Goal: Task Accomplishment & Management: Use online tool/utility

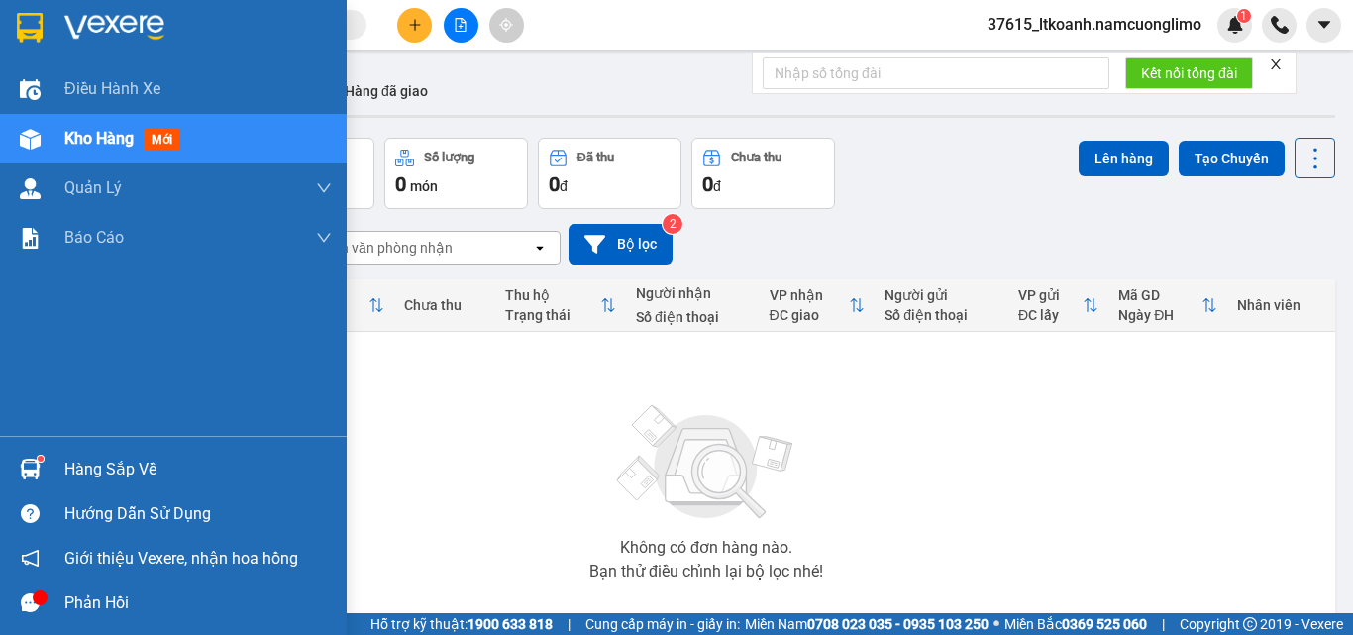
click at [4, 466] on div "Hàng sắp về" at bounding box center [173, 469] width 347 height 45
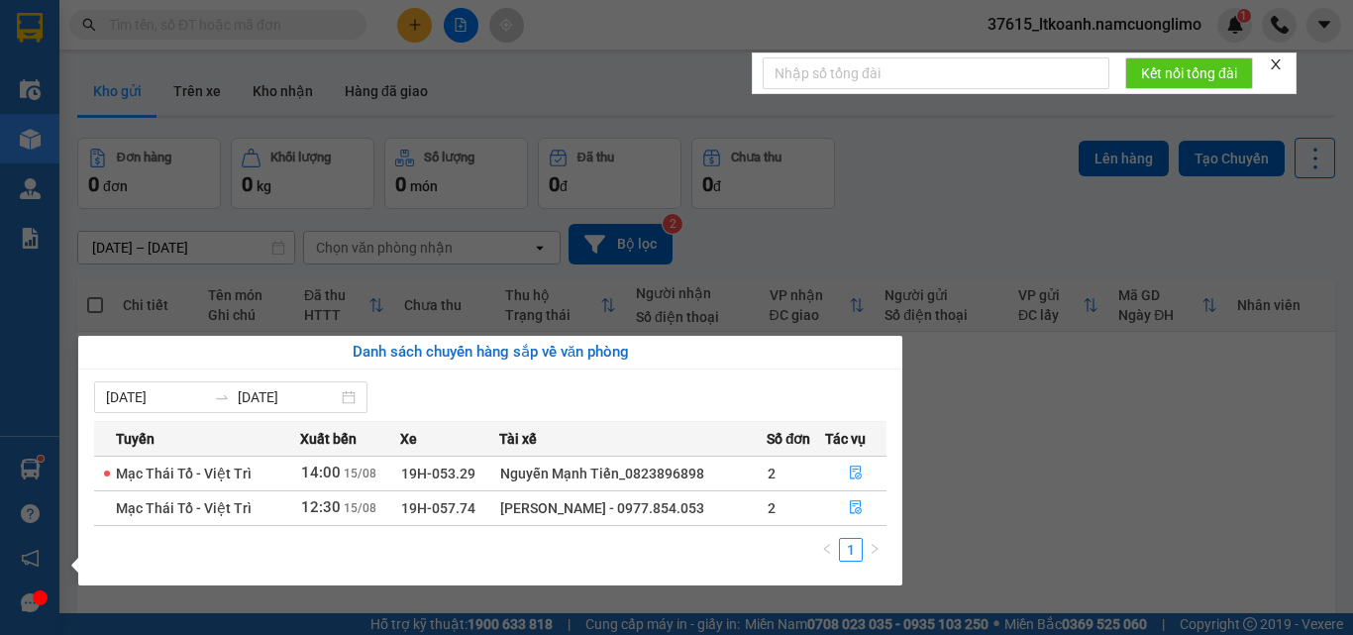
click at [1068, 523] on section "Kết quả tìm kiếm ( 2 ) Bộ lọc Mã ĐH Trạng thái Món hàng Tổng cước Chưa cước Ngư…" at bounding box center [676, 317] width 1353 height 635
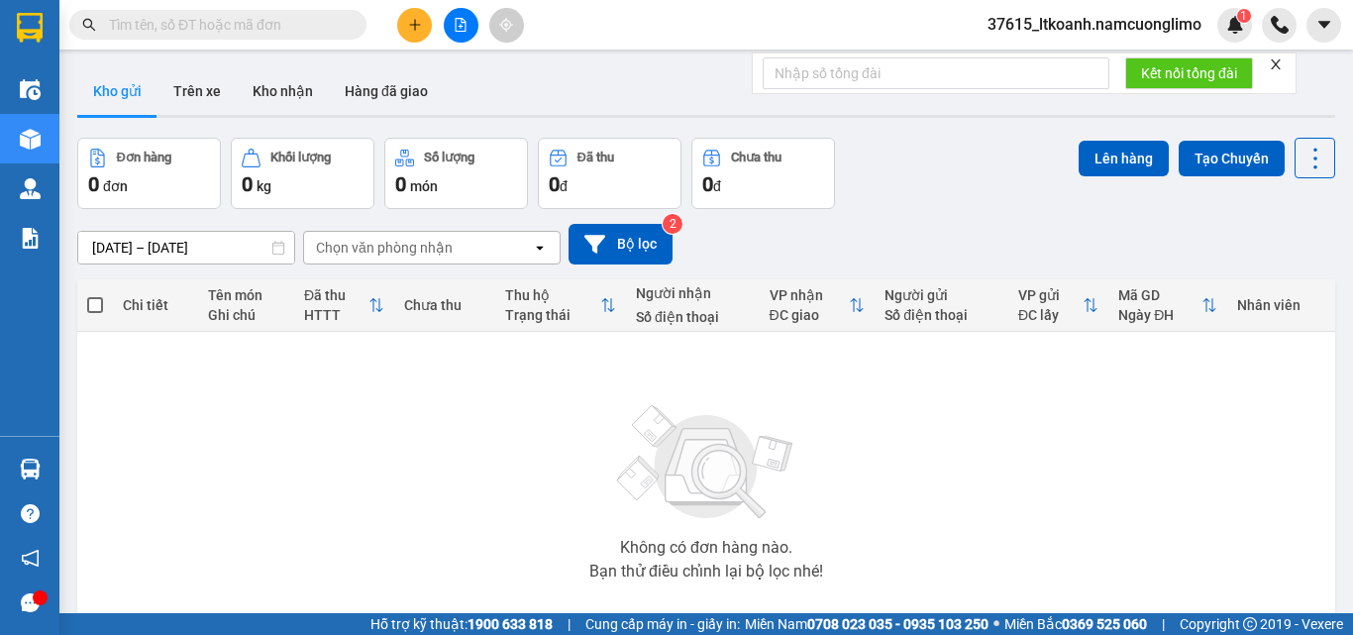
paste input "0912537372"
type input "0912537372"
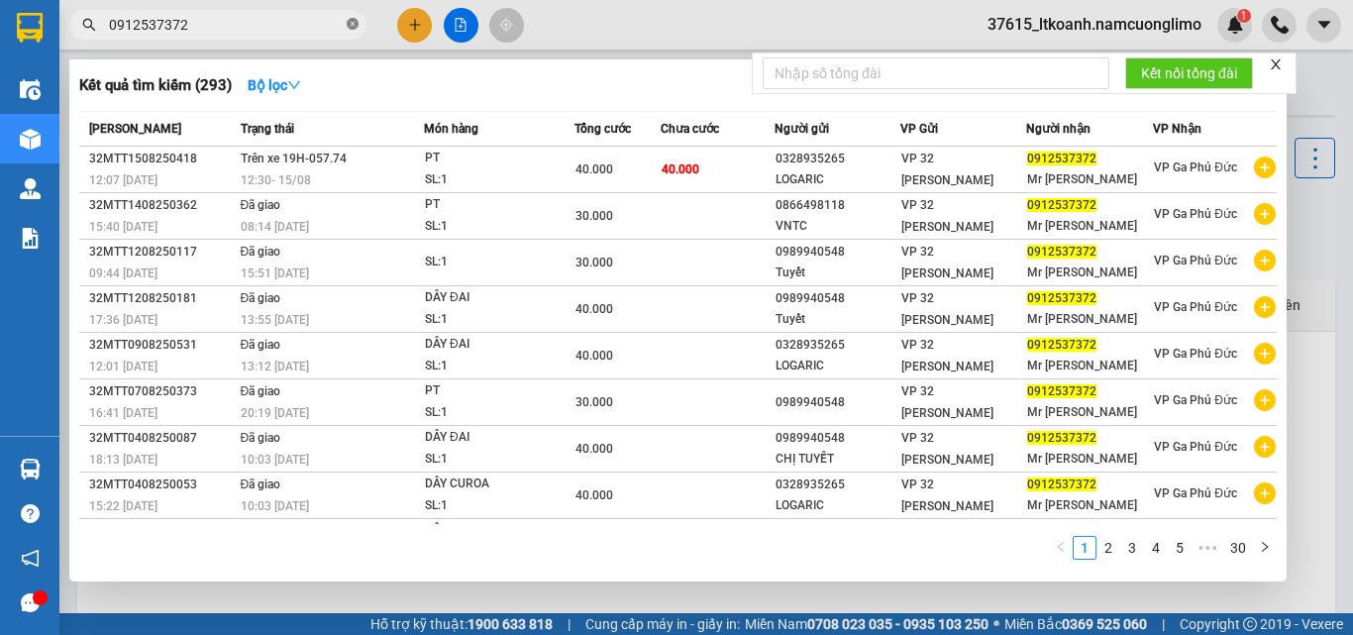
click at [354, 29] on icon "close-circle" at bounding box center [353, 24] width 12 height 12
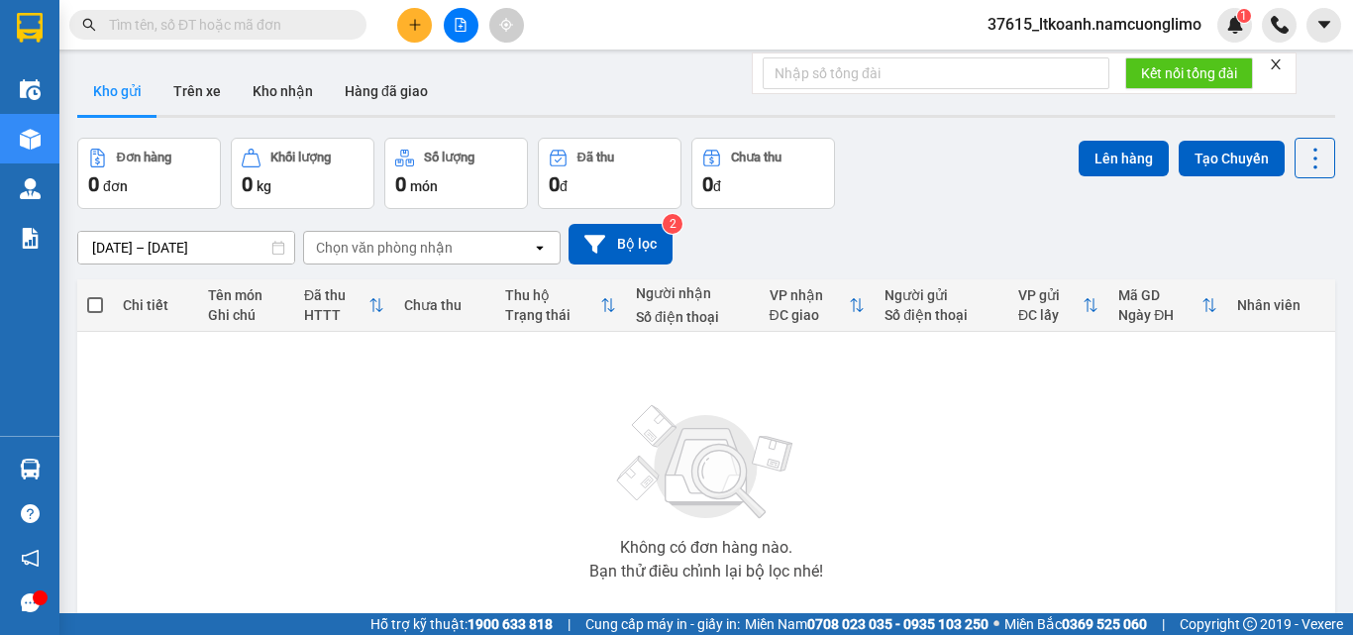
paste input "0988409666"
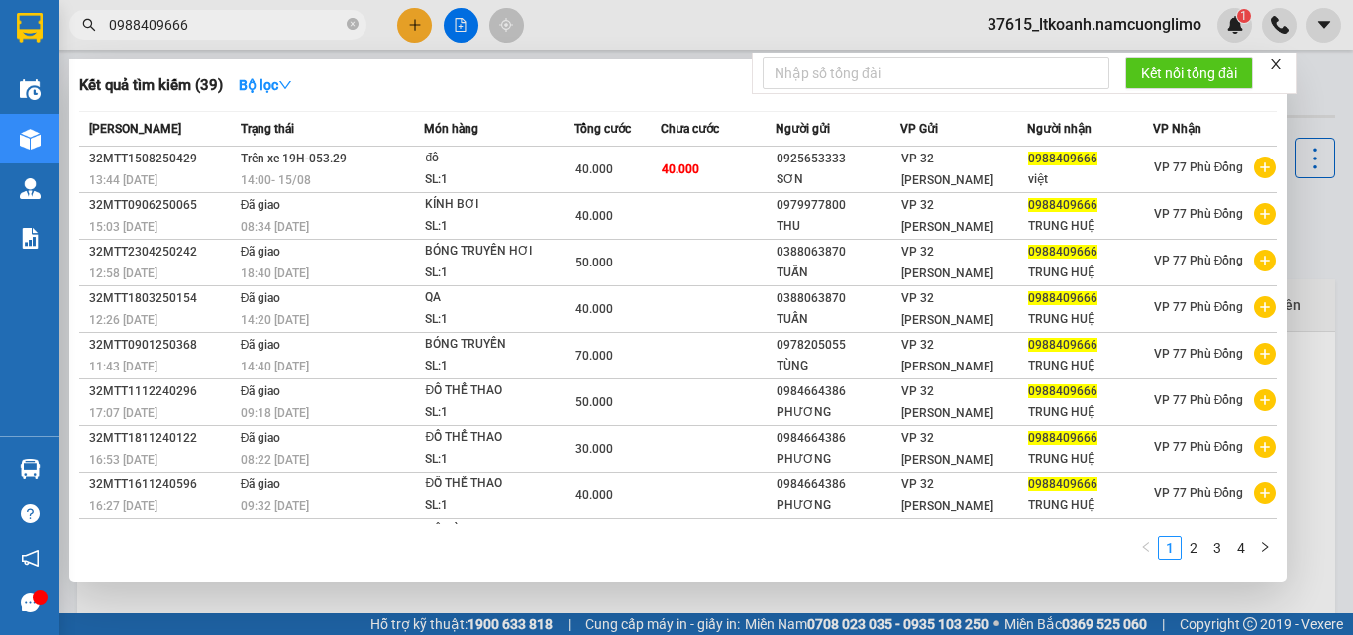
type input "0988409666"
click at [350, 17] on span at bounding box center [353, 25] width 12 height 19
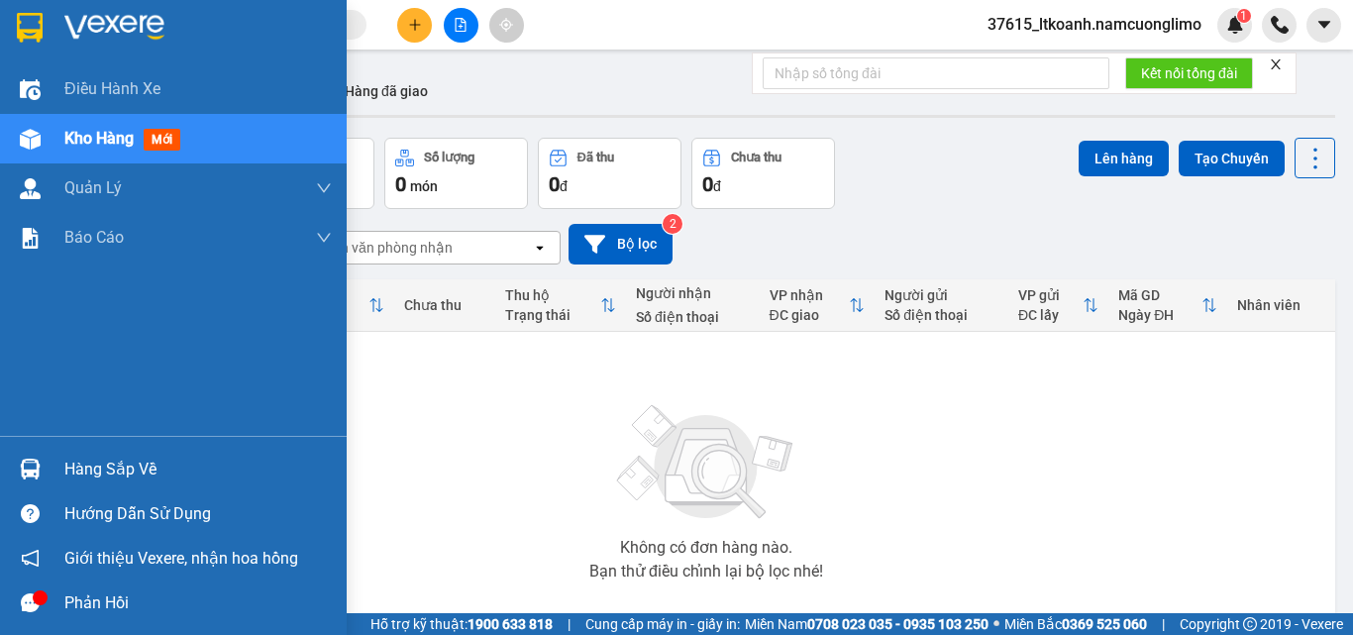
click at [40, 469] on img at bounding box center [30, 469] width 21 height 21
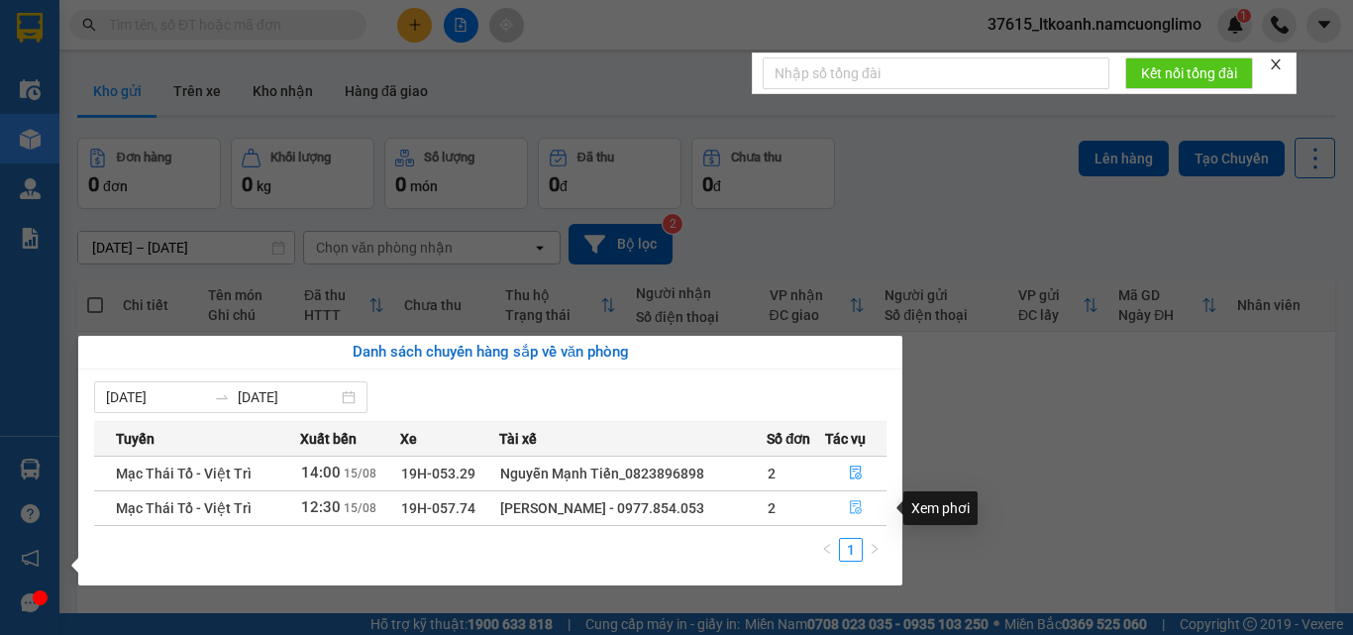
click at [858, 517] on button "button" at bounding box center [855, 508] width 59 height 32
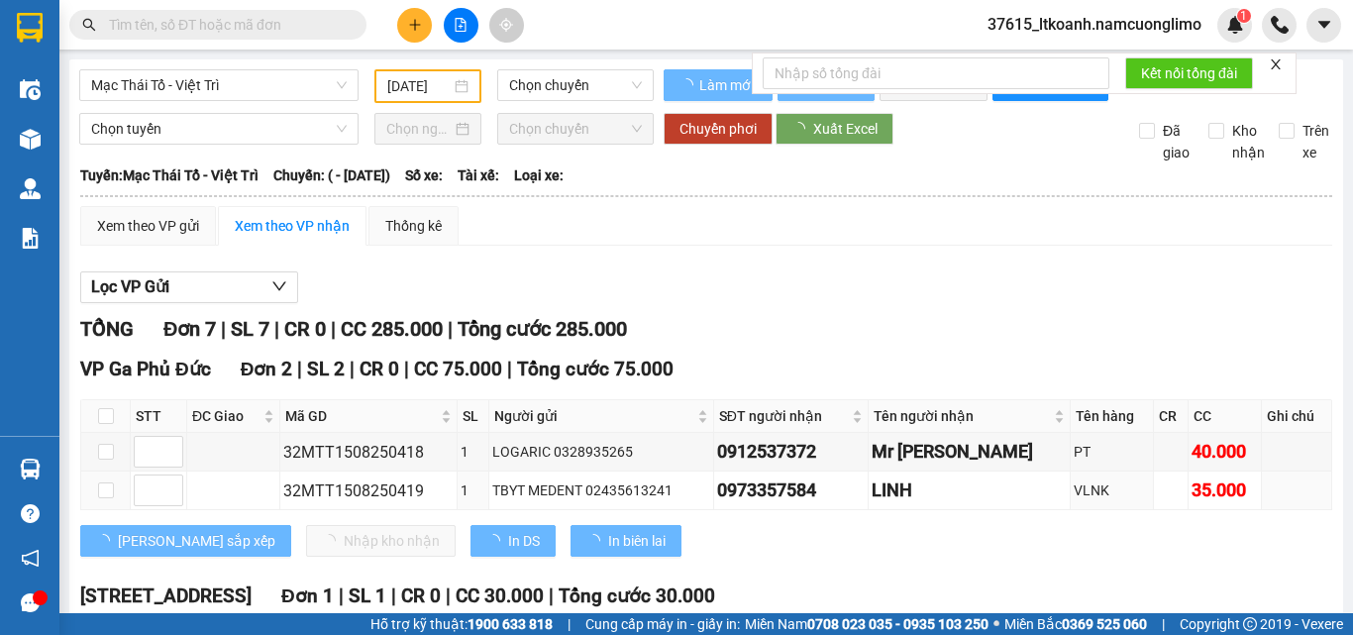
type input "[DATE]"
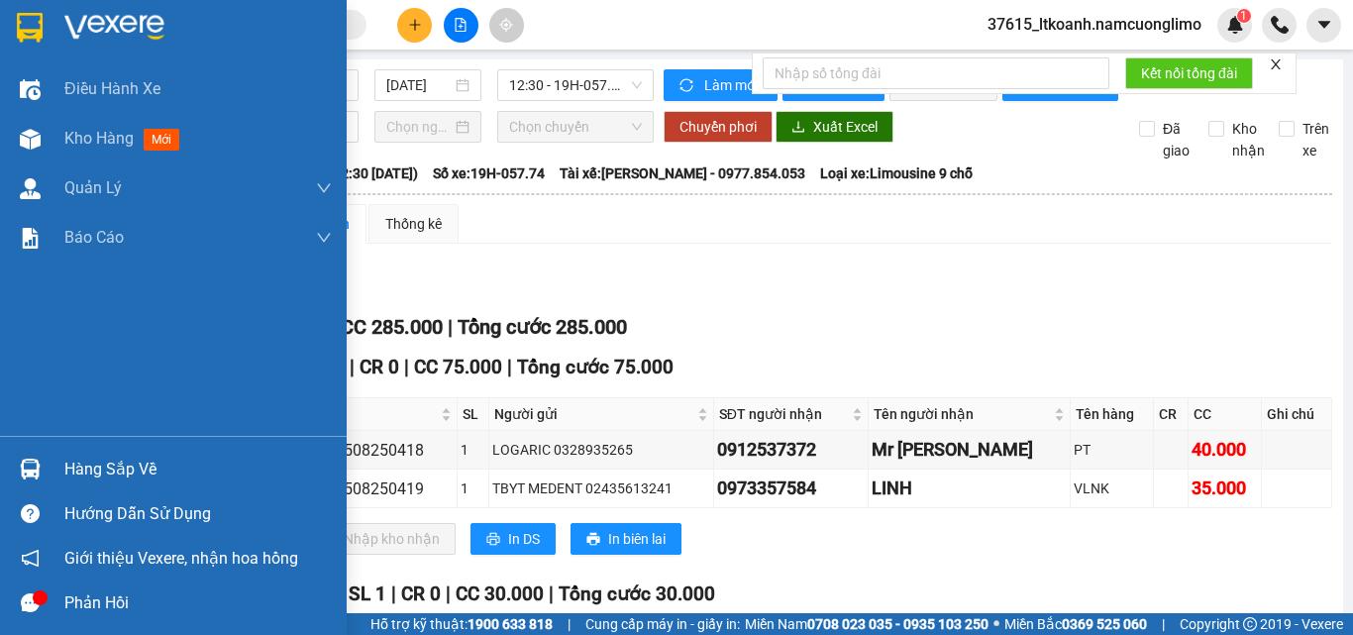
click at [27, 20] on img at bounding box center [30, 28] width 26 height 30
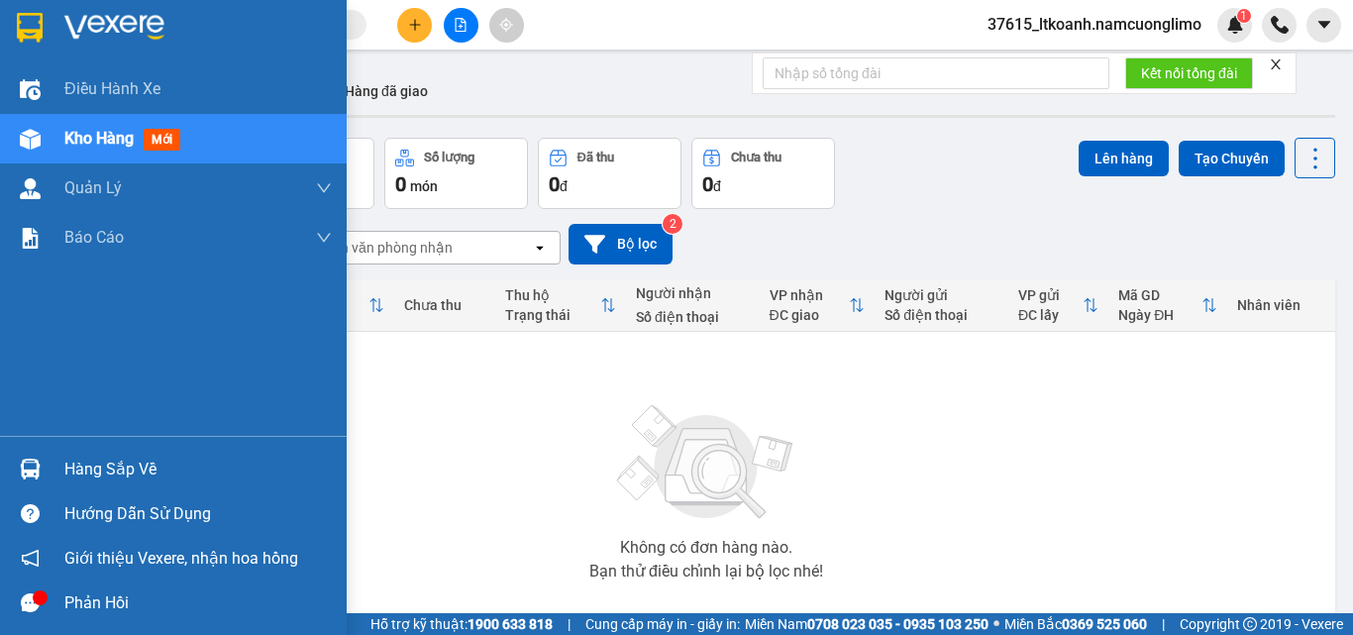
drag, startPoint x: 55, startPoint y: 467, endPoint x: 75, endPoint y: 467, distance: 19.8
click at [55, 467] on div "Hàng sắp về" at bounding box center [173, 469] width 347 height 45
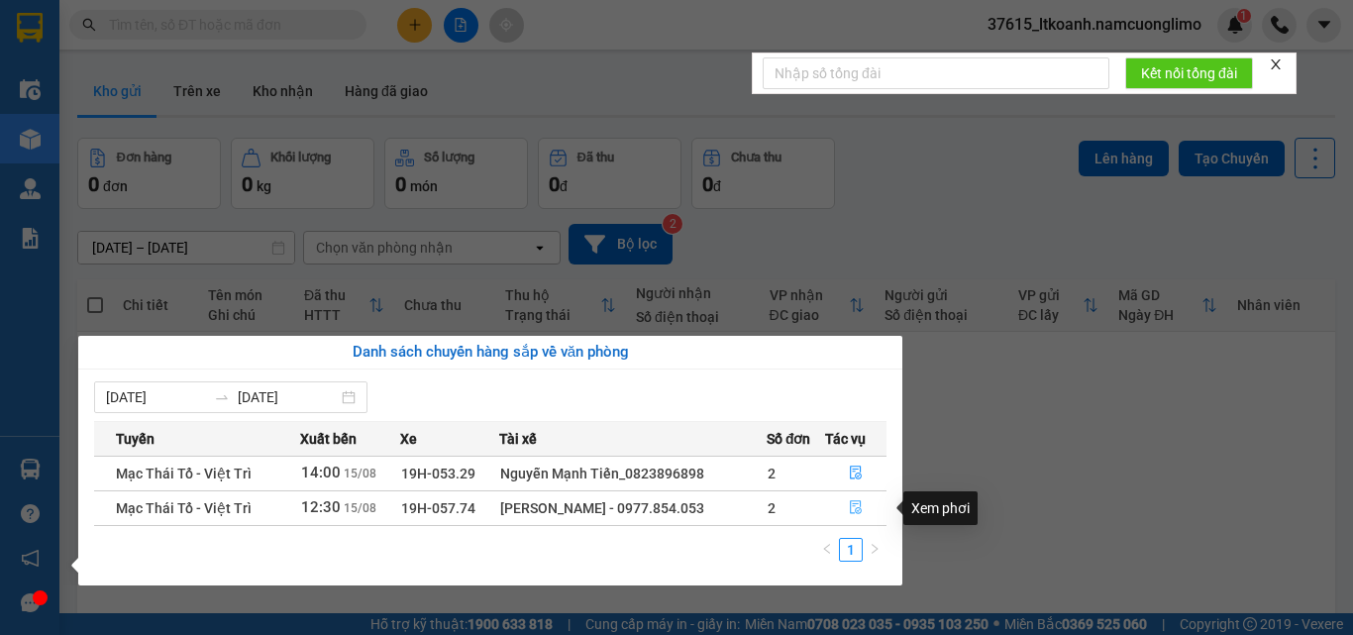
click at [859, 511] on icon "file-done" at bounding box center [856, 508] width 12 height 14
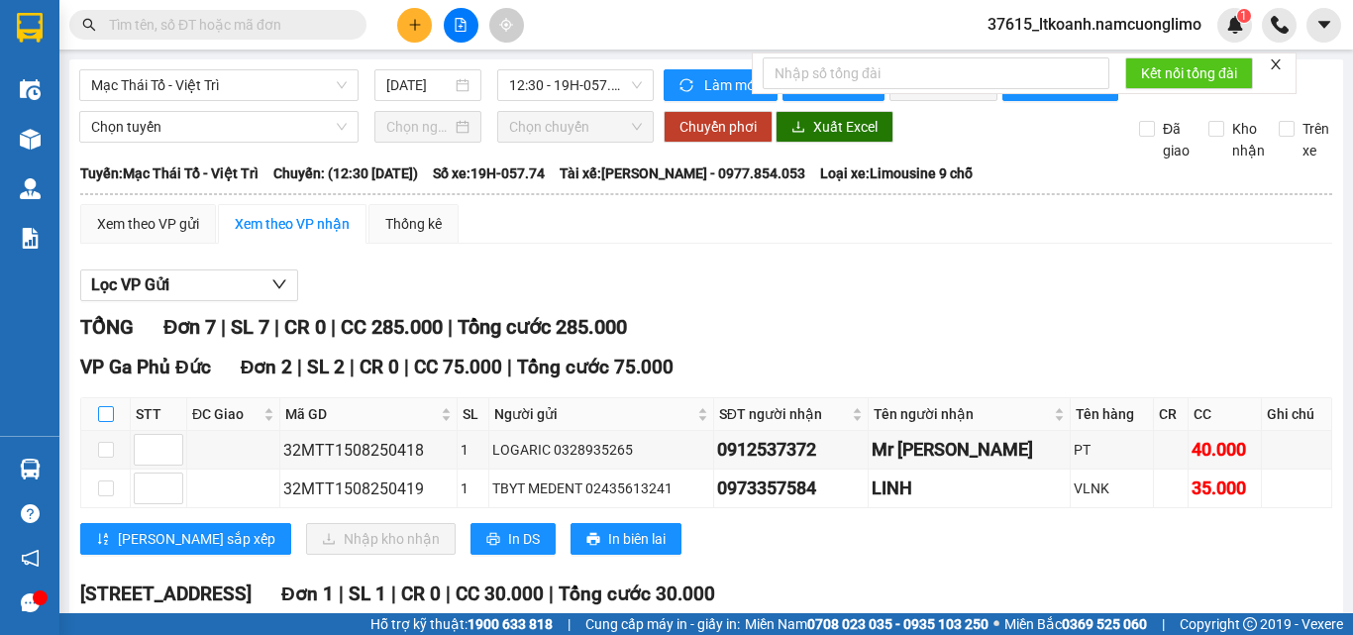
click at [109, 422] on input "checkbox" at bounding box center [106, 414] width 16 height 16
checkbox input "true"
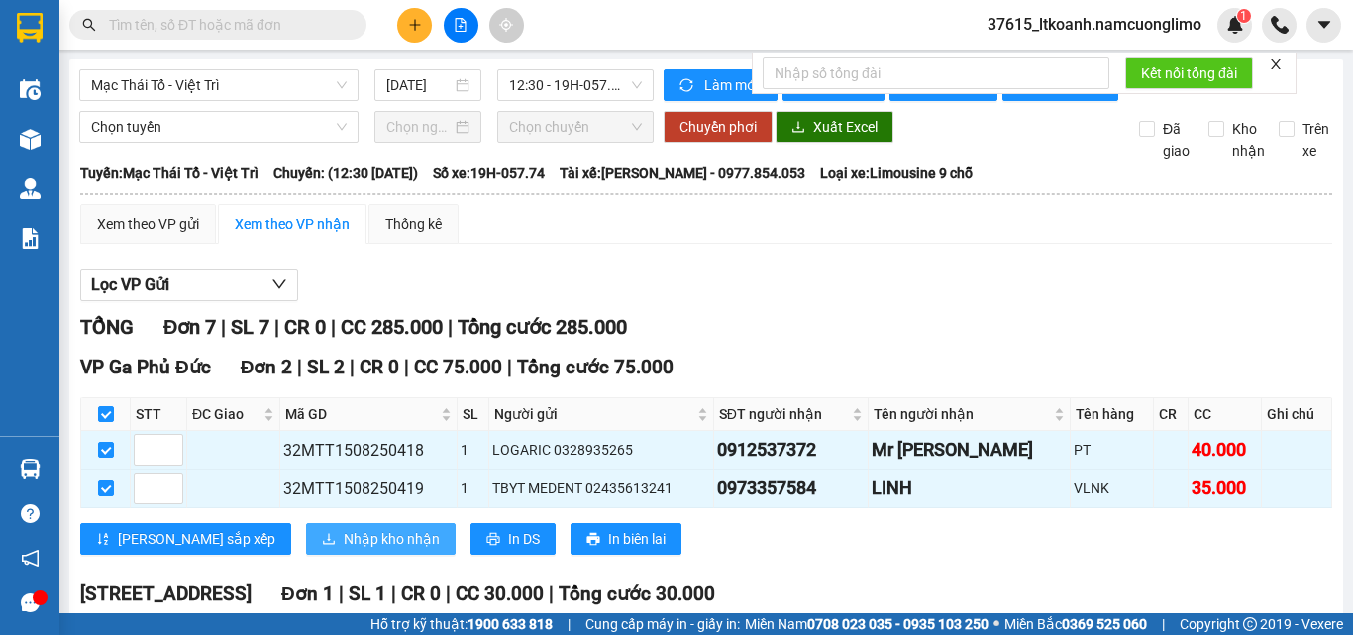
click at [344, 550] on span "Nhập kho nhận" at bounding box center [392, 539] width 96 height 22
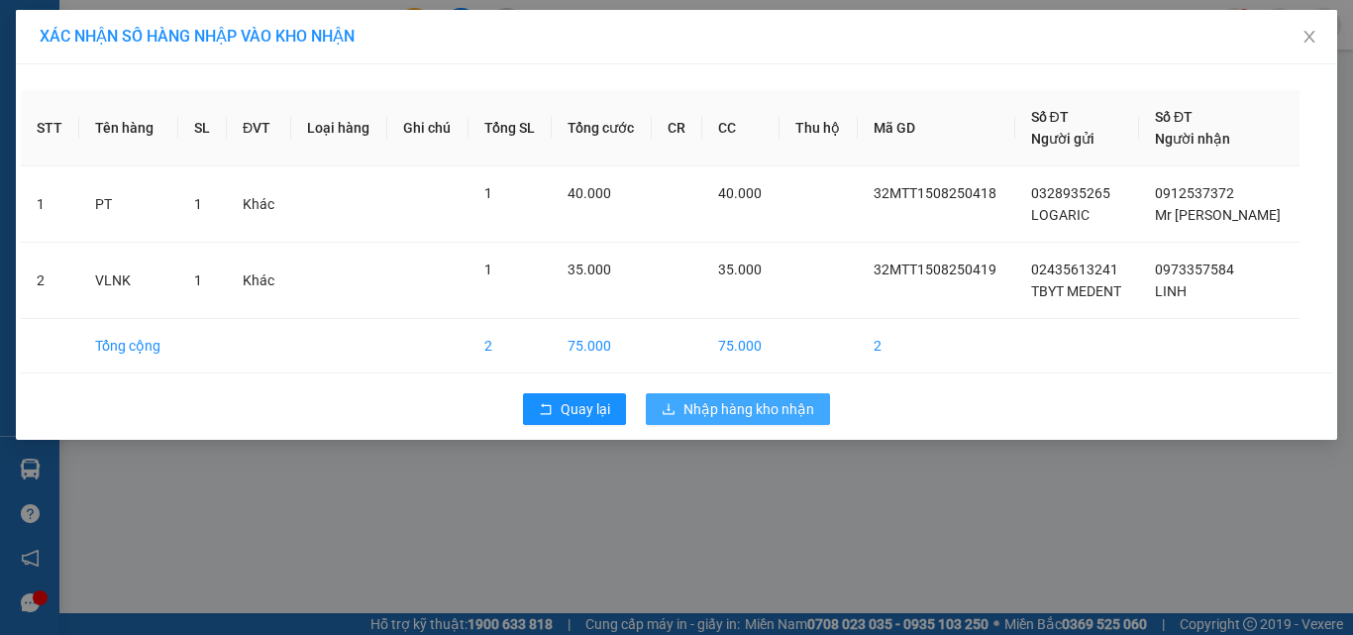
click at [719, 407] on span "Nhập hàng kho nhận" at bounding box center [748, 409] width 131 height 22
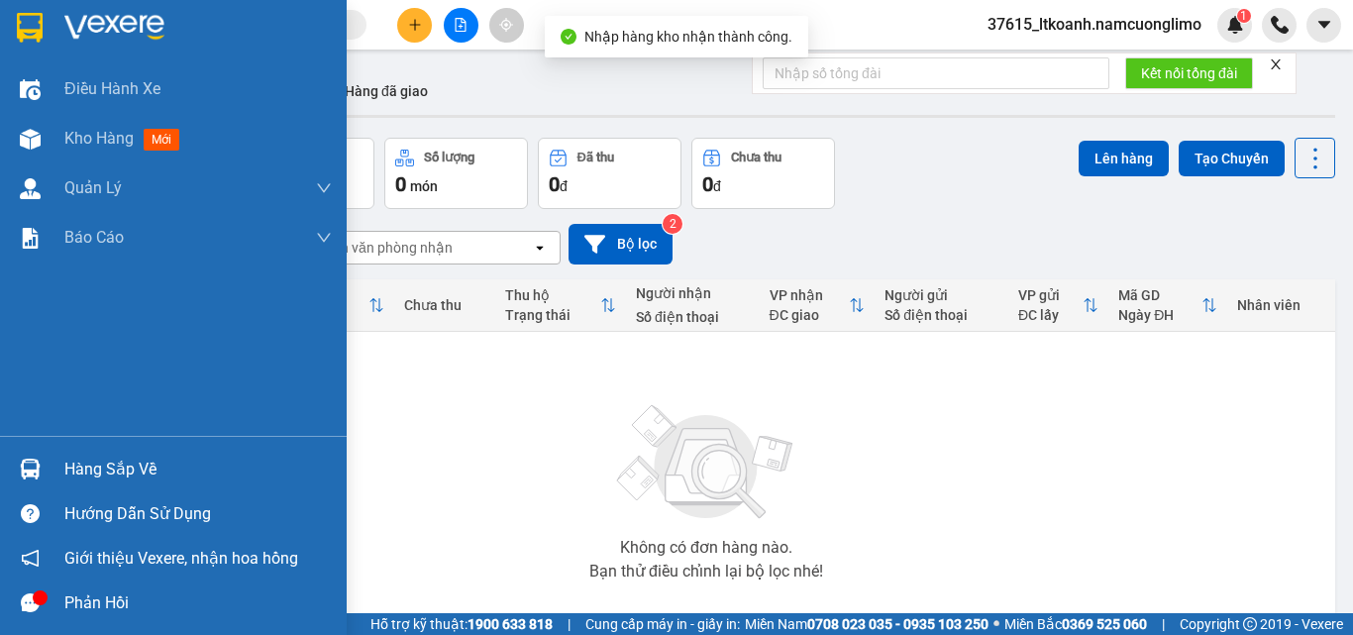
click at [38, 468] on img at bounding box center [30, 469] width 21 height 21
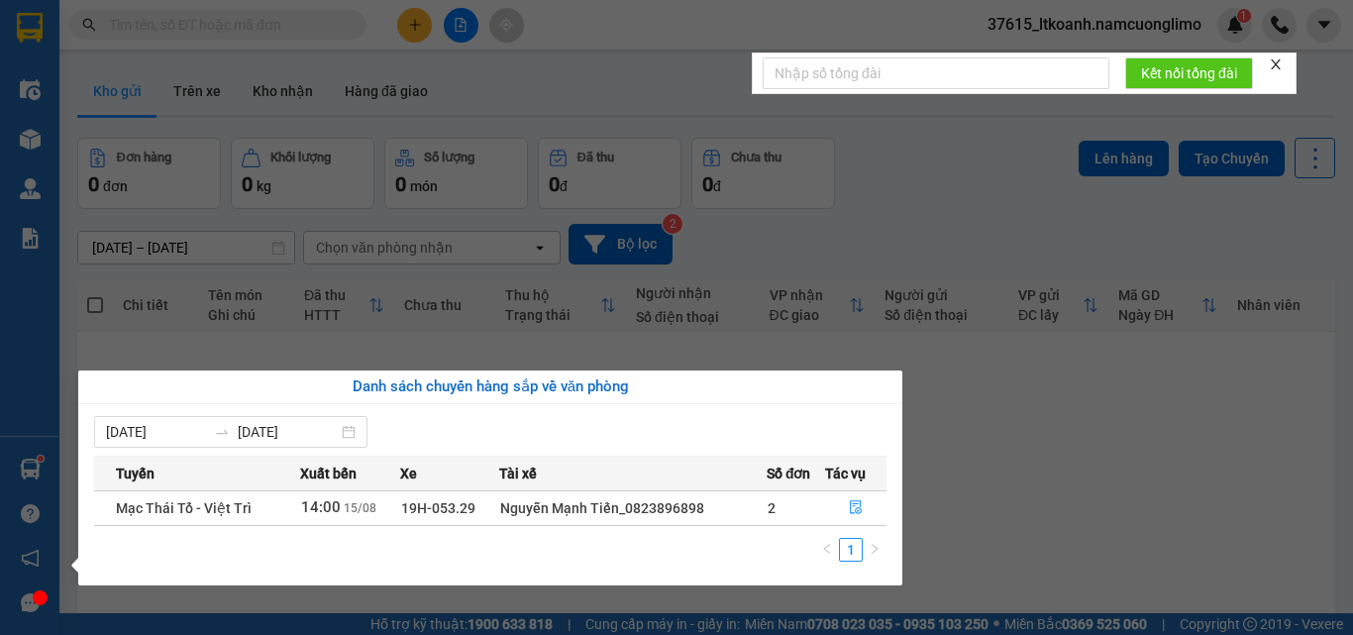
click at [1029, 486] on section "Kết quả tìm kiếm ( 39 ) Bộ lọc Mã ĐH Trạng thái Món hàng Tổng cước Chưa cước Ng…" at bounding box center [676, 317] width 1353 height 635
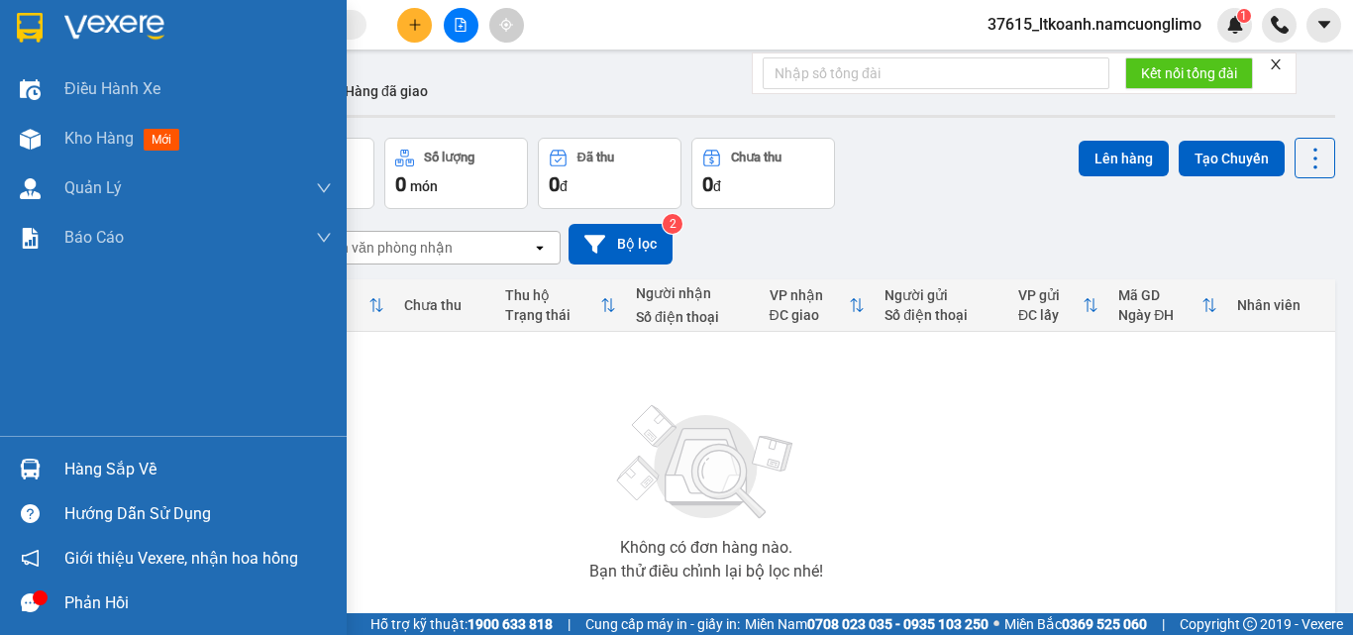
click at [21, 462] on img at bounding box center [30, 469] width 21 height 21
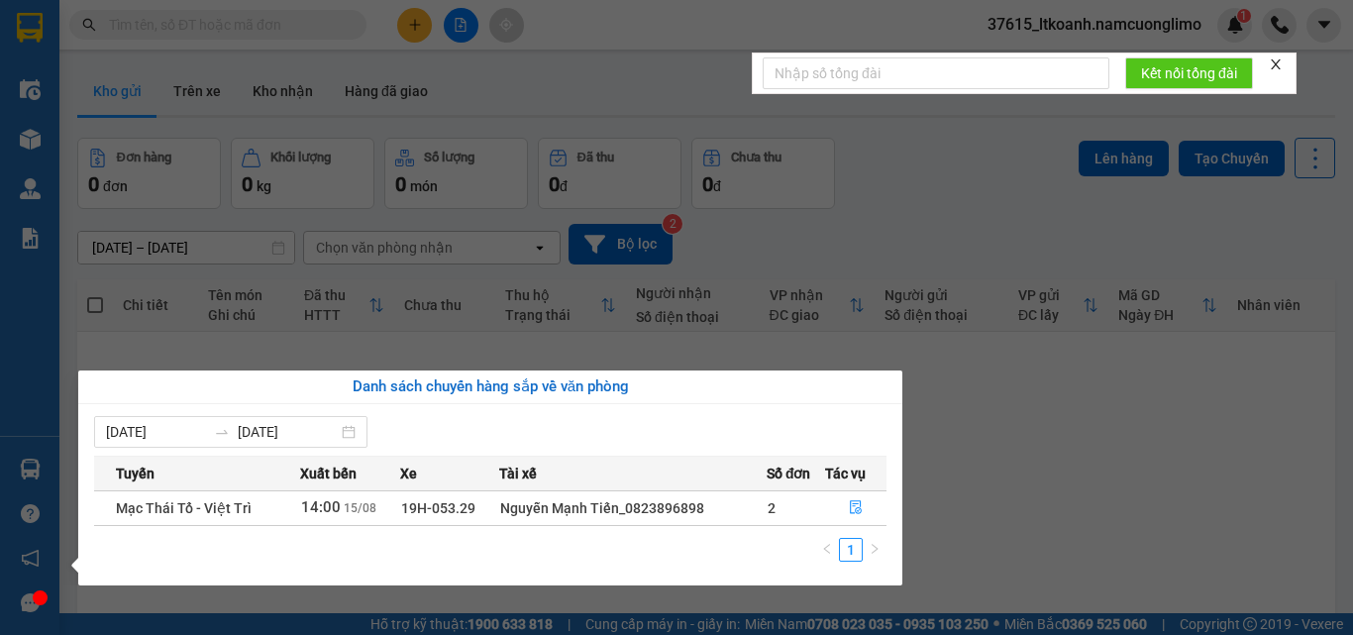
click at [1049, 484] on section "Kết quả tìm kiếm ( 39 ) Bộ lọc Mã ĐH Trạng thái Món hàng Tổng cước Chưa cước Ng…" at bounding box center [676, 317] width 1353 height 635
